Goal: Task Accomplishment & Management: Manage account settings

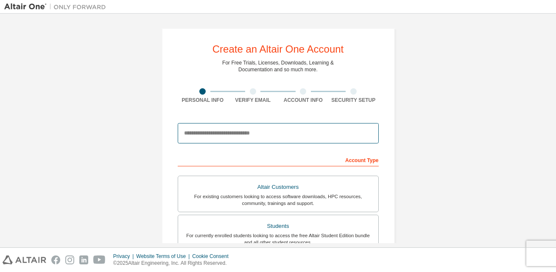
click at [245, 131] on input "email" at bounding box center [278, 133] width 201 height 20
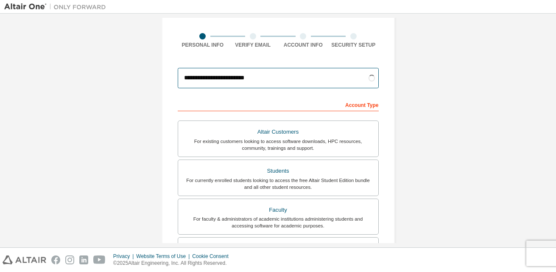
scroll to position [64, 0]
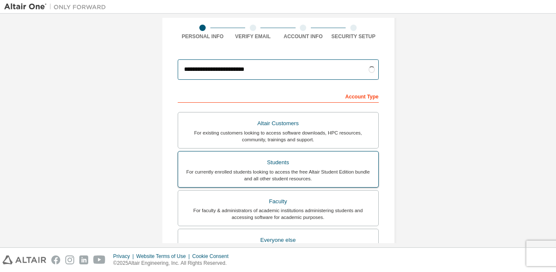
type input "**********"
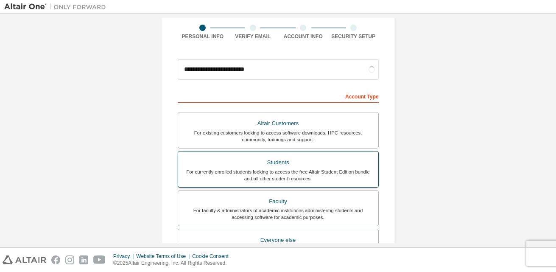
click at [287, 167] on div "Students" at bounding box center [278, 162] width 190 height 12
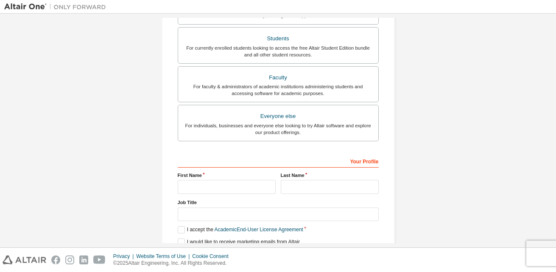
scroll to position [224, 0]
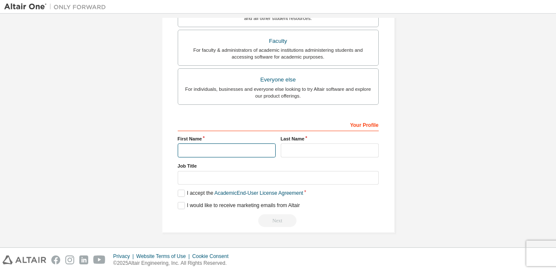
click at [197, 154] on input "text" at bounding box center [227, 150] width 98 height 14
type input "*******"
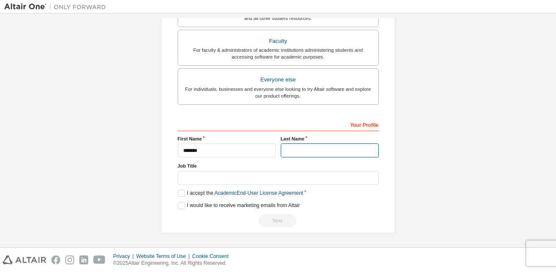
click at [300, 151] on input "text" at bounding box center [330, 150] width 98 height 14
type input "*****"
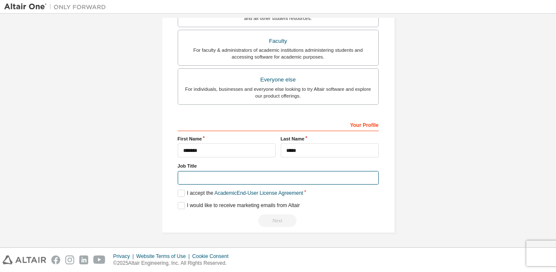
click at [292, 174] on input "text" at bounding box center [278, 178] width 201 height 14
type input "*******"
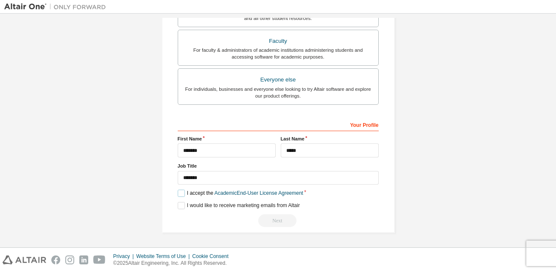
click at [178, 195] on label "I accept the Academic End-User License Agreement" at bounding box center [240, 192] width 125 height 7
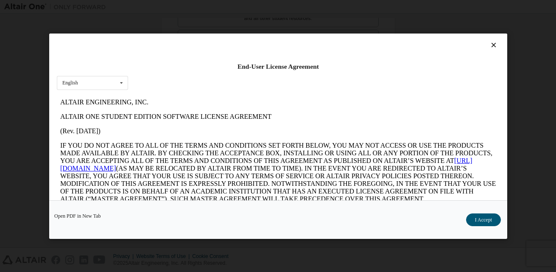
scroll to position [0, 0]
click at [120, 87] on icon at bounding box center [121, 82] width 11 height 13
click at [121, 96] on div "English" at bounding box center [92, 96] width 70 height 14
click at [478, 223] on button "I Accept" at bounding box center [482, 219] width 35 height 13
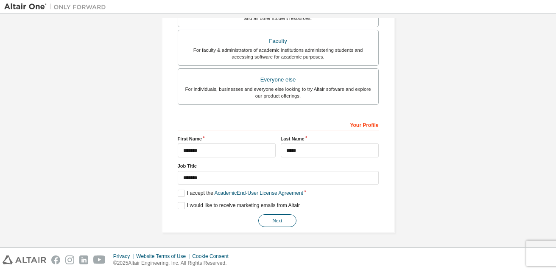
click at [270, 219] on button "Next" at bounding box center [277, 220] width 38 height 13
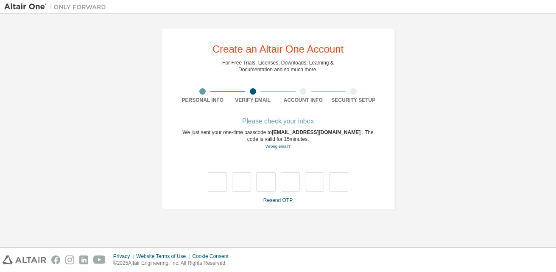
type input "*"
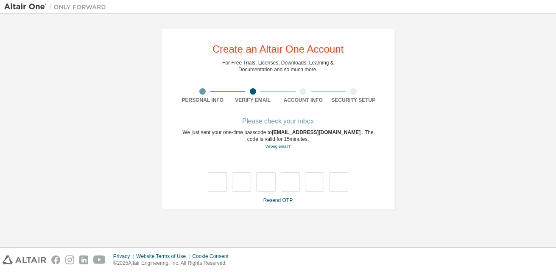
type input "*"
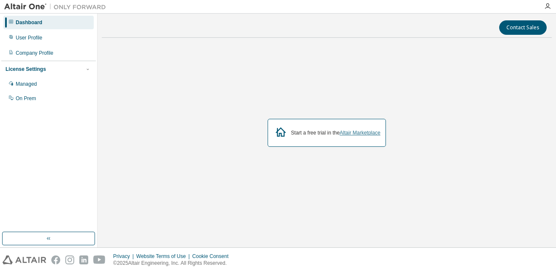
click at [364, 133] on link "Altair Marketplace" at bounding box center [359, 133] width 41 height 6
click at [511, 34] on button "Contact Sales" at bounding box center [522, 27] width 47 height 14
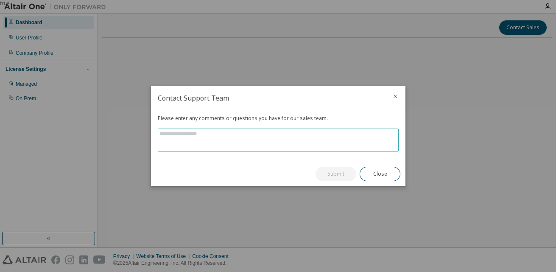
click at [263, 137] on textarea at bounding box center [278, 140] width 240 height 22
paste textarea "**********"
type textarea "**********"
click at [319, 176] on button "Submit" at bounding box center [335, 174] width 41 height 14
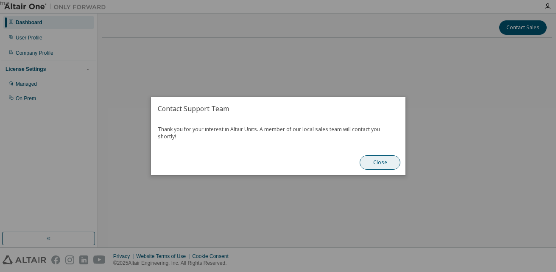
click at [381, 164] on button "Close" at bounding box center [379, 163] width 41 height 14
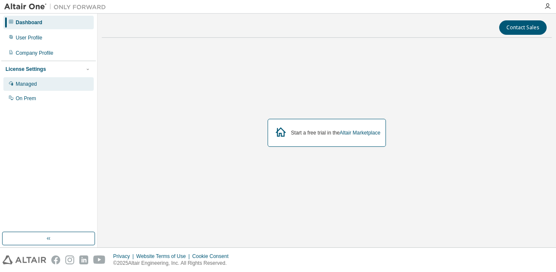
click at [41, 79] on div "Managed" at bounding box center [48, 84] width 90 height 14
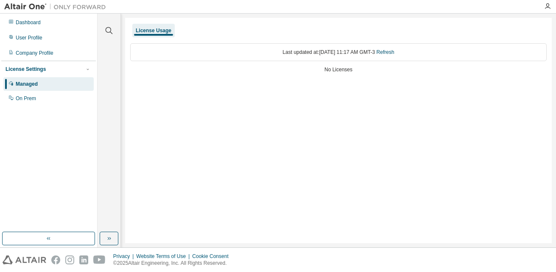
click at [291, 54] on div "Last updated at: Fri 2025-08-29 11:17 AM GMT-3 Refresh" at bounding box center [338, 52] width 416 height 18
click at [391, 53] on link "Refresh" at bounding box center [385, 52] width 18 height 6
click at [338, 71] on div "No Licenses" at bounding box center [338, 69] width 416 height 7
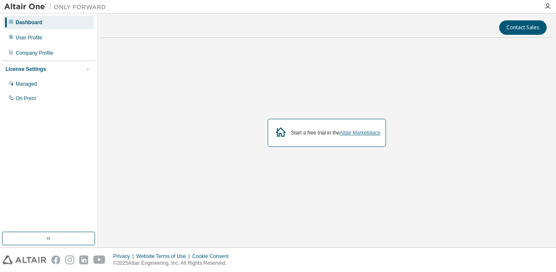
click at [355, 133] on link "Altair Marketplace" at bounding box center [359, 133] width 41 height 6
click at [53, 87] on div "Managed" at bounding box center [48, 84] width 90 height 14
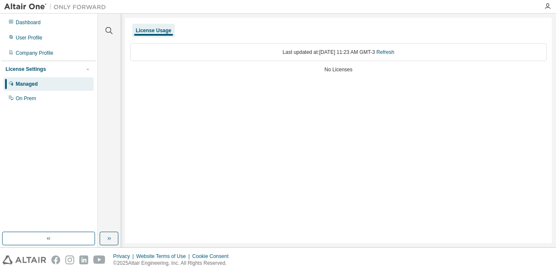
click at [153, 31] on div "License Usage" at bounding box center [154, 30] width 36 height 7
click at [53, 98] on div "On Prem" at bounding box center [48, 99] width 90 height 14
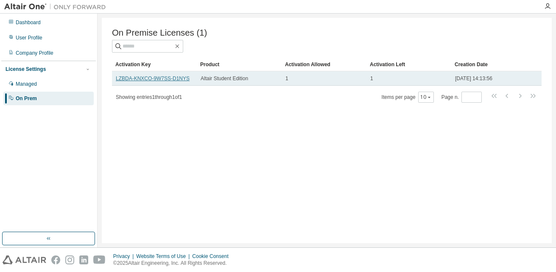
click at [139, 78] on link "LZBDA-KNXCO-9W7SS-D1NYS" at bounding box center [153, 78] width 74 height 6
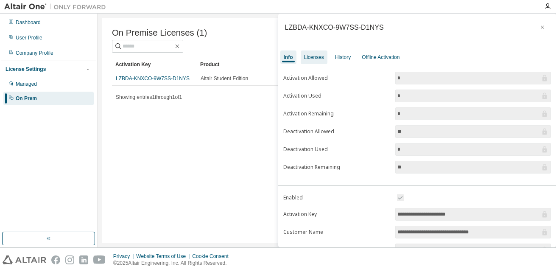
click at [314, 59] on div "Licenses" at bounding box center [314, 57] width 20 height 7
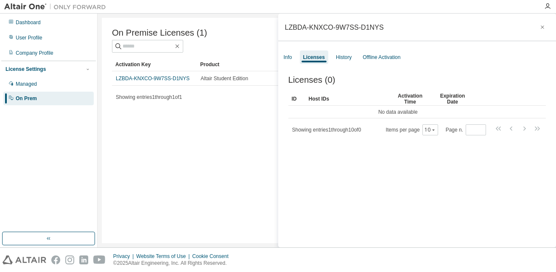
click at [354, 61] on div "Info Licenses History Offline Activation" at bounding box center [417, 57] width 278 height 15
click at [390, 58] on div "Offline Activation" at bounding box center [381, 57] width 38 height 7
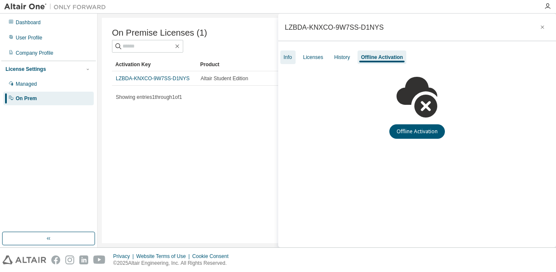
click at [284, 58] on div "Info" at bounding box center [288, 57] width 8 height 7
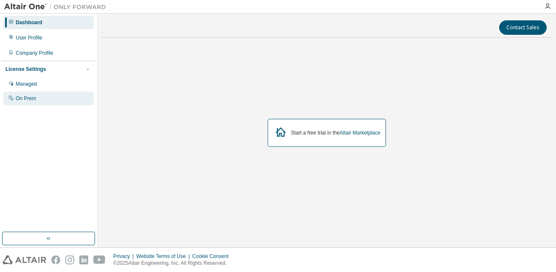
click at [47, 99] on div "On Prem" at bounding box center [48, 99] width 90 height 14
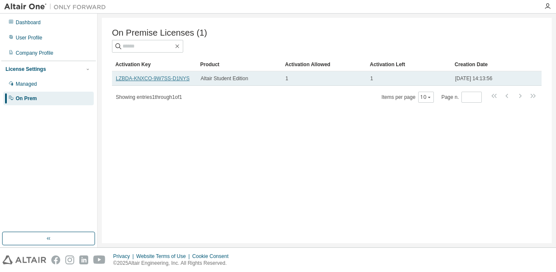
click at [158, 81] on link "LZBDA-KNXCO-9W7SS-D1NYS" at bounding box center [153, 78] width 74 height 6
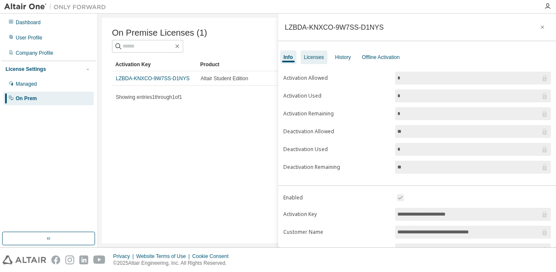
click at [306, 56] on div "Licenses" at bounding box center [314, 57] width 20 height 7
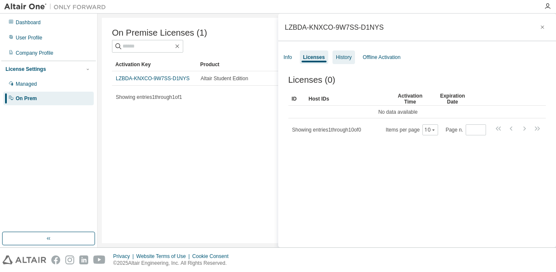
click at [348, 56] on div "History" at bounding box center [344, 57] width 16 height 7
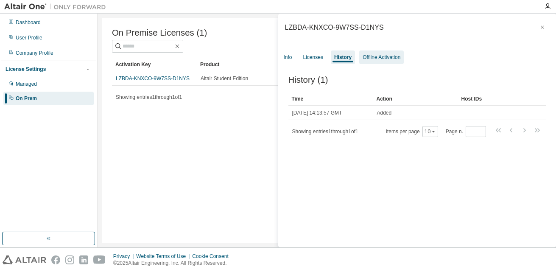
click at [375, 60] on div "Offline Activation" at bounding box center [381, 57] width 38 height 7
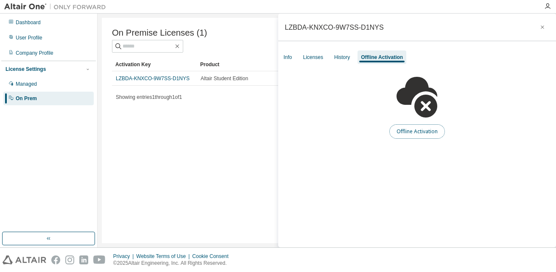
click at [409, 137] on button "Offline Activation" at bounding box center [417, 131] width 56 height 14
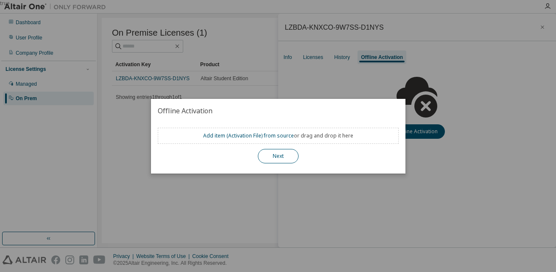
click at [272, 157] on button "Next" at bounding box center [278, 156] width 41 height 14
click at [254, 135] on link "Add item ( Activation File ) from source" at bounding box center [248, 135] width 91 height 7
click at [277, 154] on button "Next" at bounding box center [278, 156] width 41 height 14
click at [317, 213] on div "true" at bounding box center [278, 136] width 556 height 272
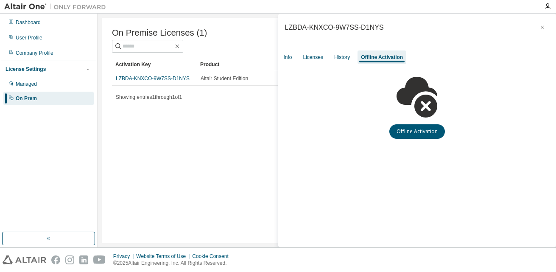
click at [336, 64] on div "Info Licenses History Offline Activation" at bounding box center [417, 57] width 278 height 15
click at [337, 61] on div "History" at bounding box center [342, 57] width 22 height 14
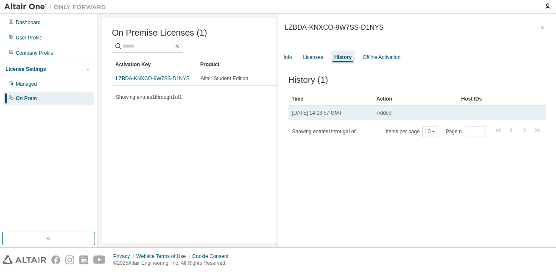
click at [319, 118] on td "Fri, 29 Aug 2025 14:13:57 GMT" at bounding box center [330, 113] width 85 height 14
click at [376, 118] on td "Added" at bounding box center [415, 113] width 85 height 14
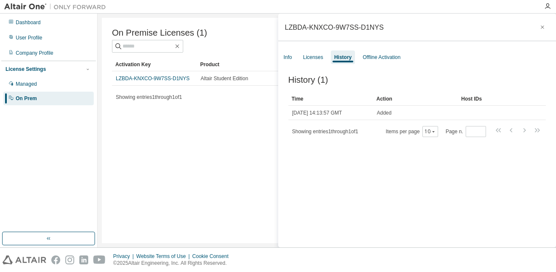
click at [297, 54] on div "Info Licenses History Offline Activation" at bounding box center [417, 57] width 278 height 15
click at [289, 55] on div "Info" at bounding box center [288, 57] width 8 height 7
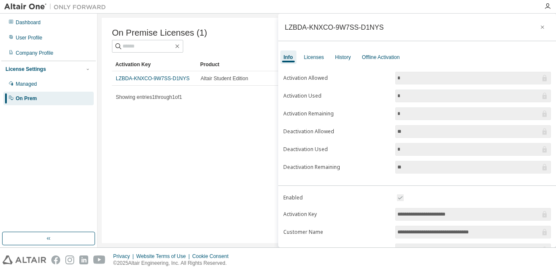
click at [463, 90] on span "*" at bounding box center [473, 95] width 156 height 13
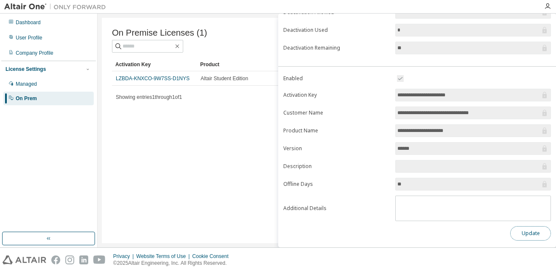
click at [521, 234] on button "Update" at bounding box center [530, 233] width 41 height 14
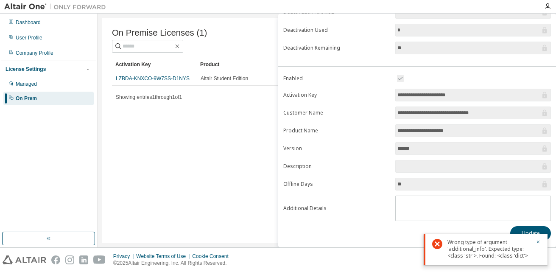
click at [228, 177] on div "On Premise Licenses (1) Clear Load Save Save As Field Operator Value Select fil…" at bounding box center [327, 130] width 450 height 225
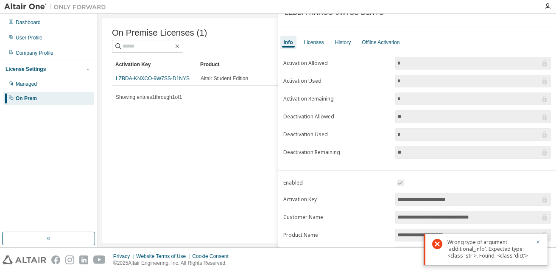
scroll to position [0, 0]
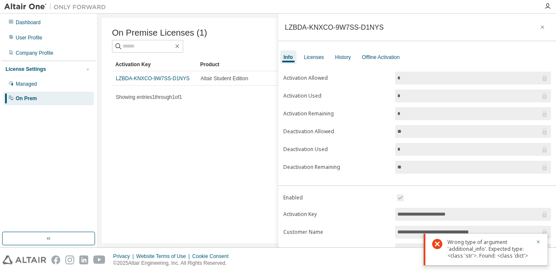
click at [548, 31] on div "LZBDA-KNXCO-9W7SS-D1NYS" at bounding box center [417, 28] width 278 height 28
click at [540, 28] on icon "button" at bounding box center [541, 26] width 3 height 3
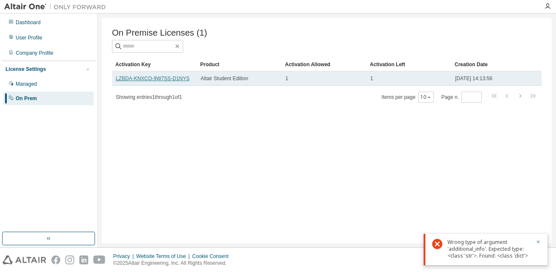
drag, startPoint x: 172, startPoint y: 81, endPoint x: 158, endPoint y: 79, distance: 13.7
click at [158, 79] on link "LZBDA-KNXCO-9W7SS-D1NYS" at bounding box center [153, 78] width 74 height 6
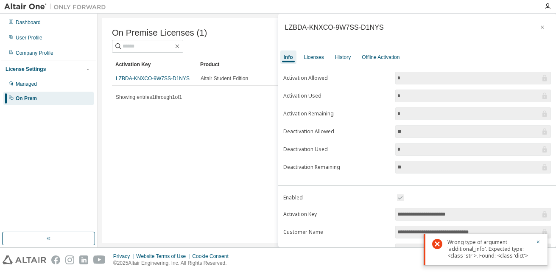
click at [181, 142] on div "On Premise Licenses (1) Clear Load Save Save As Field Operator Value Select fil…" at bounding box center [327, 130] width 450 height 225
click at [535, 27] on button "button" at bounding box center [542, 27] width 14 height 14
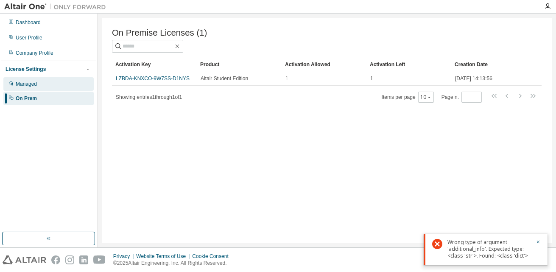
click at [66, 89] on div "Managed" at bounding box center [48, 84] width 90 height 14
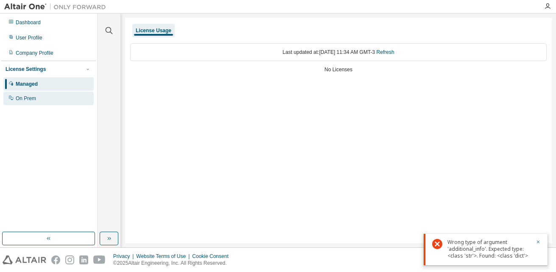
click at [44, 99] on div "On Prem" at bounding box center [48, 99] width 90 height 14
